Goal: Navigation & Orientation: Find specific page/section

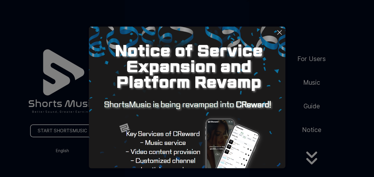
click at [279, 32] on icon at bounding box center [280, 32] width 4 height 4
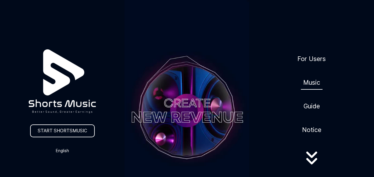
click at [310, 82] on link "Music" at bounding box center [312, 82] width 22 height 14
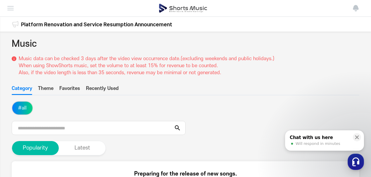
scroll to position [146, 0]
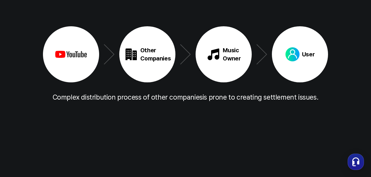
scroll to position [907, 0]
